Goal: Task Accomplishment & Management: Use online tool/utility

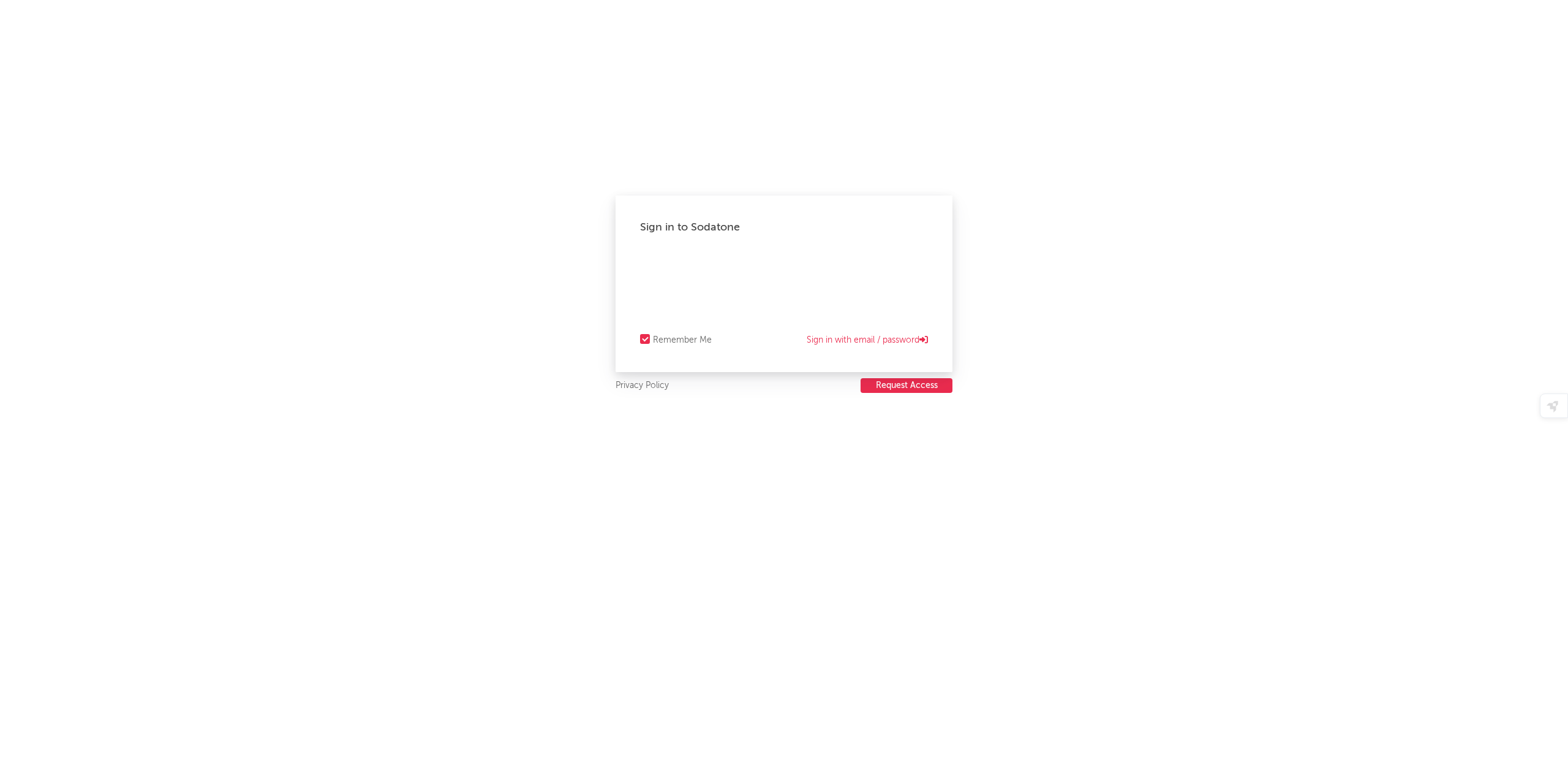
select select "recorded_music"
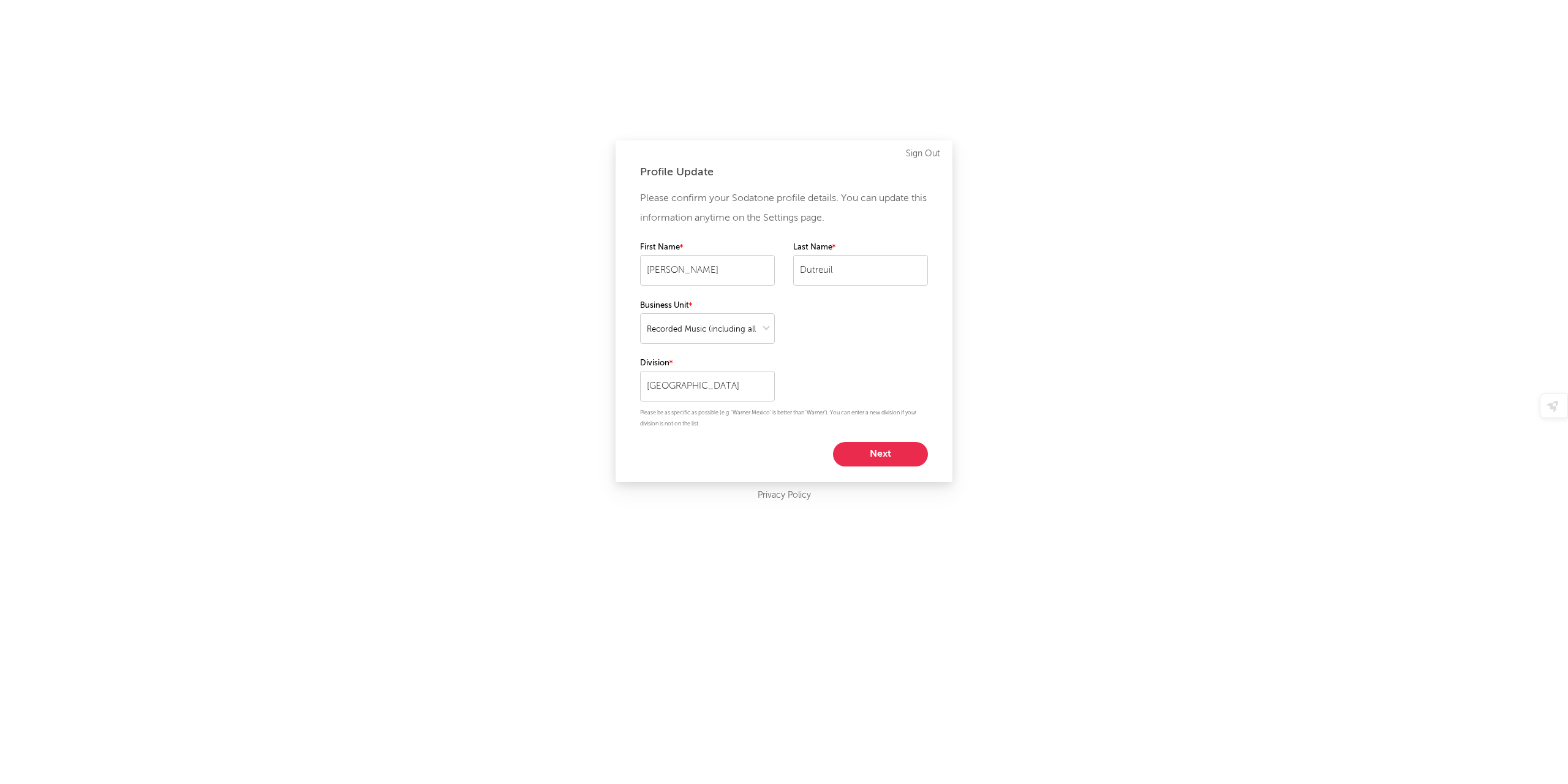
click at [868, 455] on button "Next" at bounding box center [881, 454] width 95 height 24
select select "marketing"
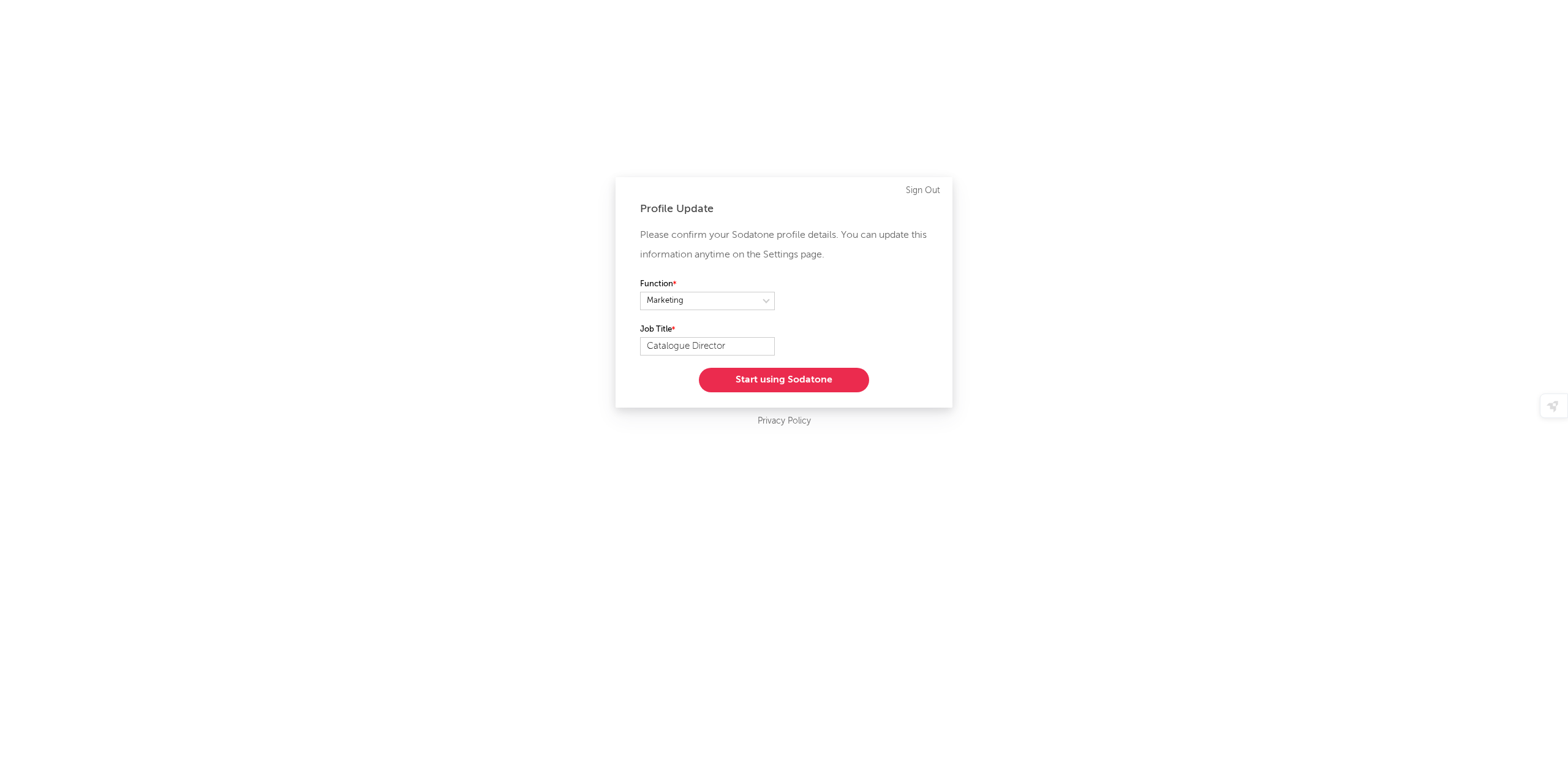
click at [772, 370] on button "Start using Sodatone" at bounding box center [784, 379] width 170 height 24
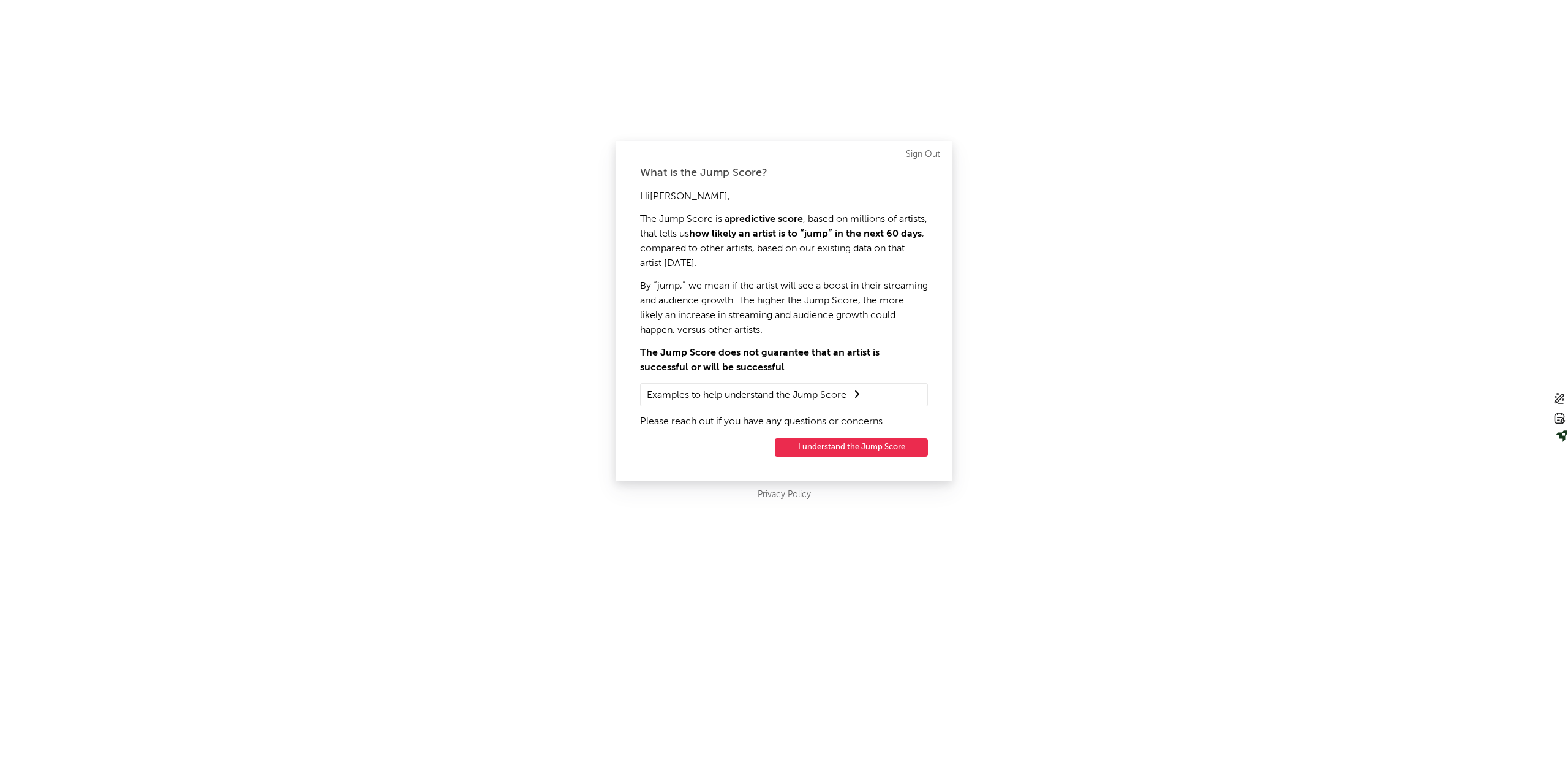
click at [830, 438] on button "I understand the Jump Score" at bounding box center [851, 447] width 153 height 18
